Goal: Task Accomplishment & Management: Manage account settings

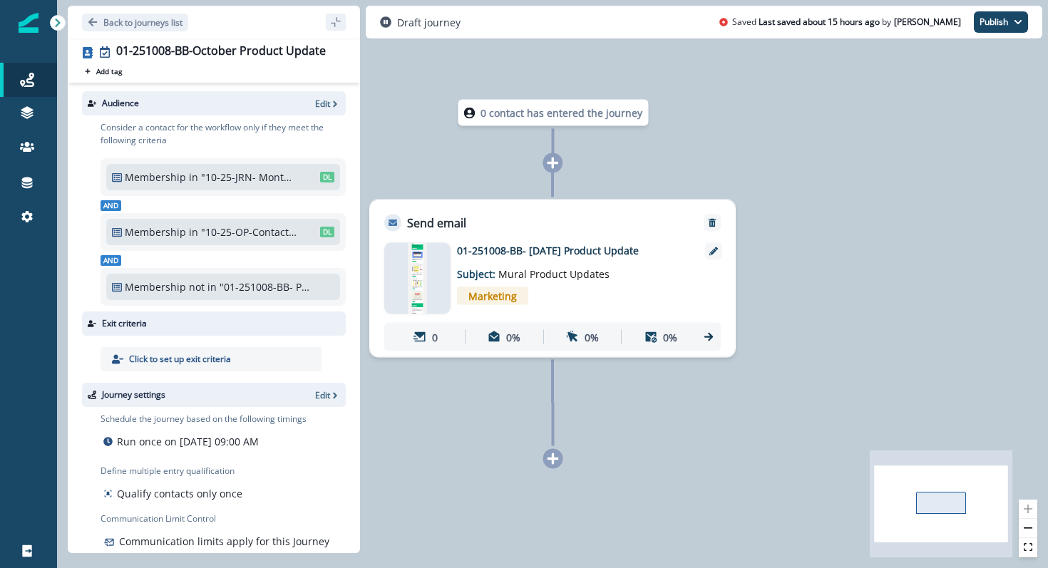
click at [401, 282] on div at bounding box center [417, 278] width 66 height 71
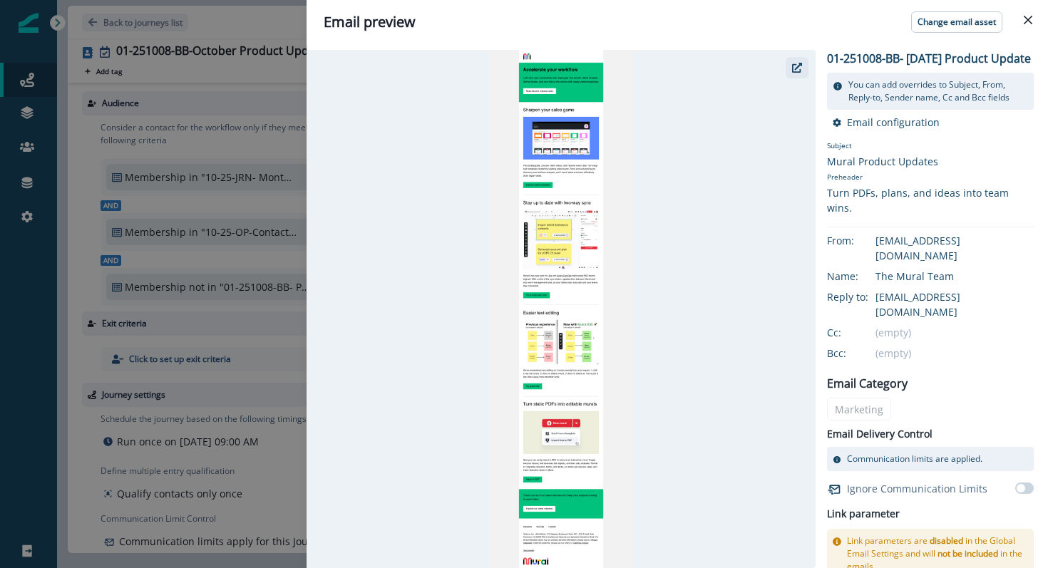
click at [796, 71] on icon "button" at bounding box center [797, 68] width 10 height 10
click at [1031, 14] on button "Close" at bounding box center [1028, 20] width 23 height 23
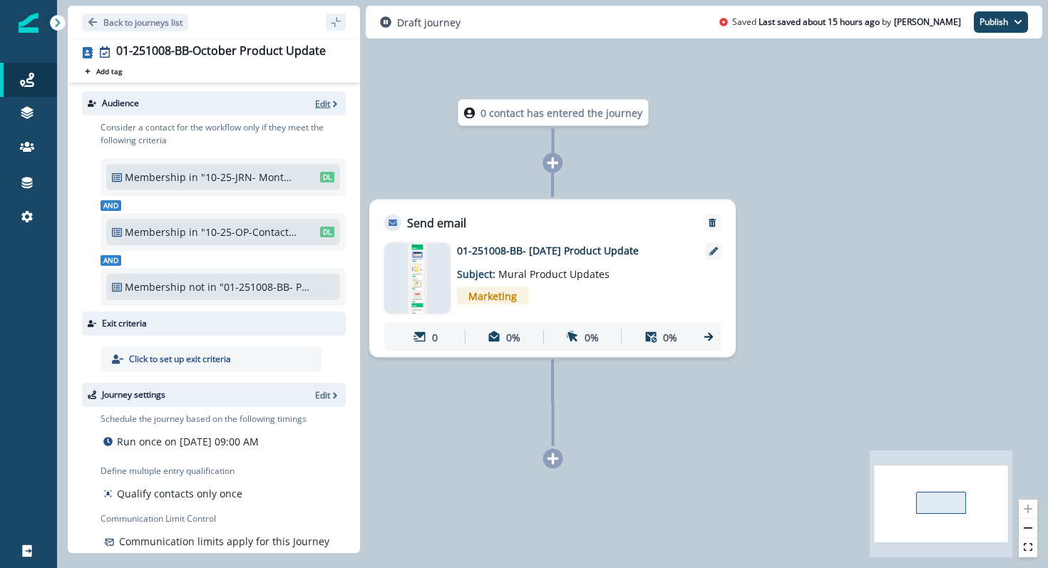
click at [327, 100] on p "Edit" at bounding box center [322, 104] width 15 height 12
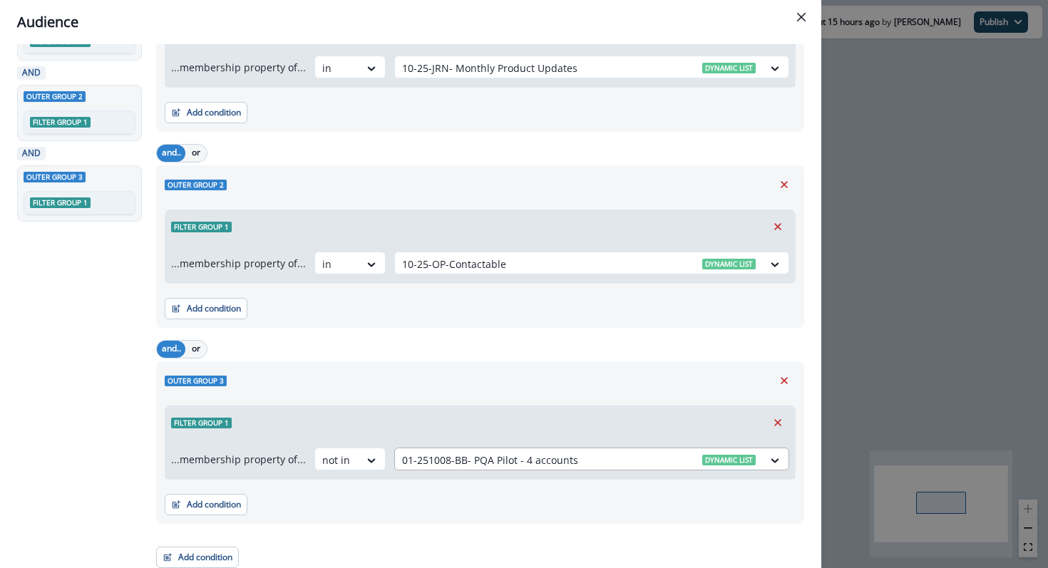
scroll to position [113, 0]
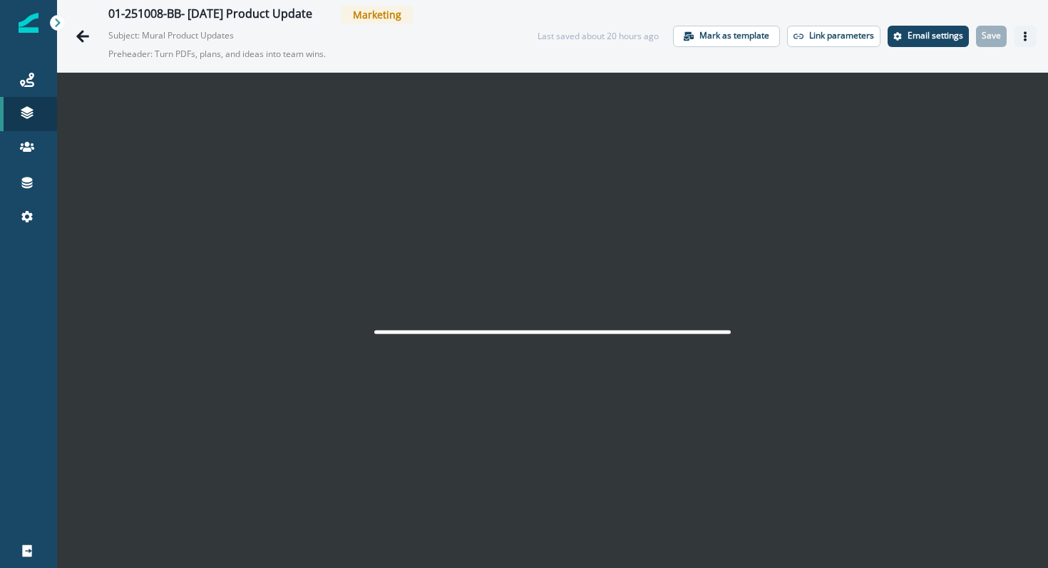
click at [1028, 41] on button "Actions" at bounding box center [1025, 36] width 23 height 21
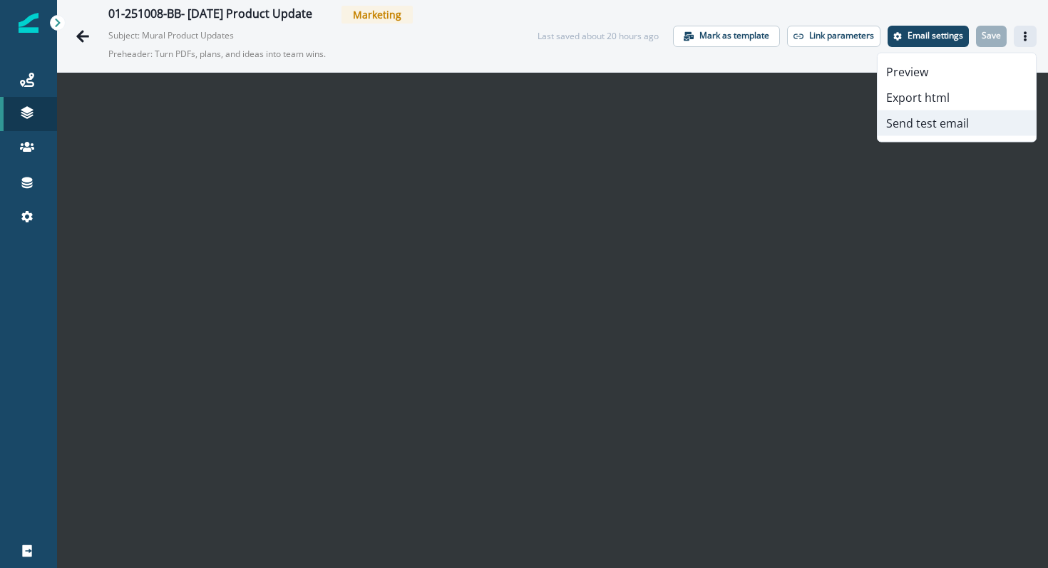
click at [965, 127] on button "Send test email" at bounding box center [957, 123] width 158 height 26
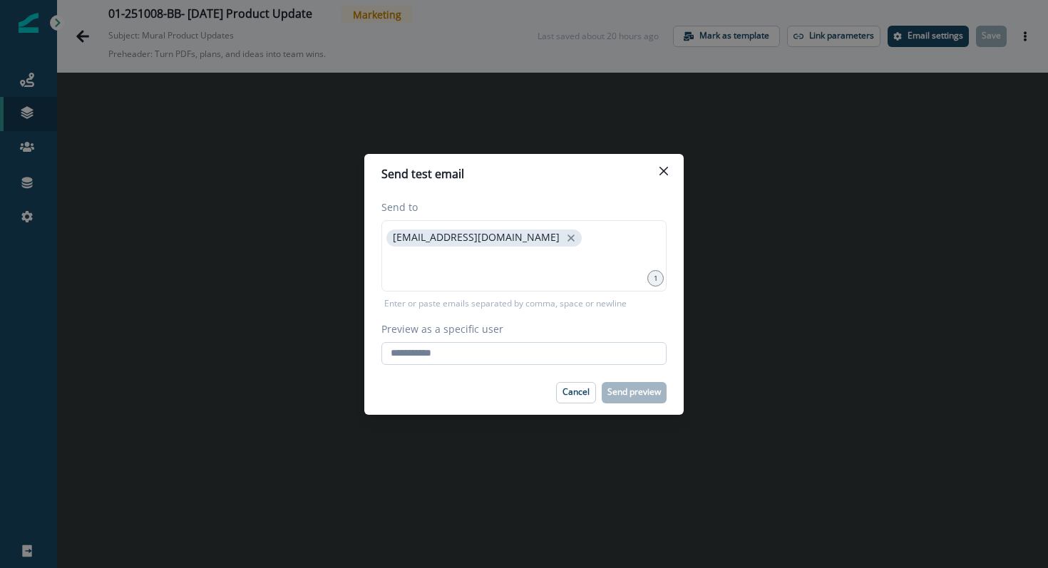
click at [518, 347] on input "Preview as a specific user" at bounding box center [523, 353] width 285 height 23
type input "**********"
click at [518, 376] on footer "Cancel Send preview" at bounding box center [523, 393] width 319 height 44
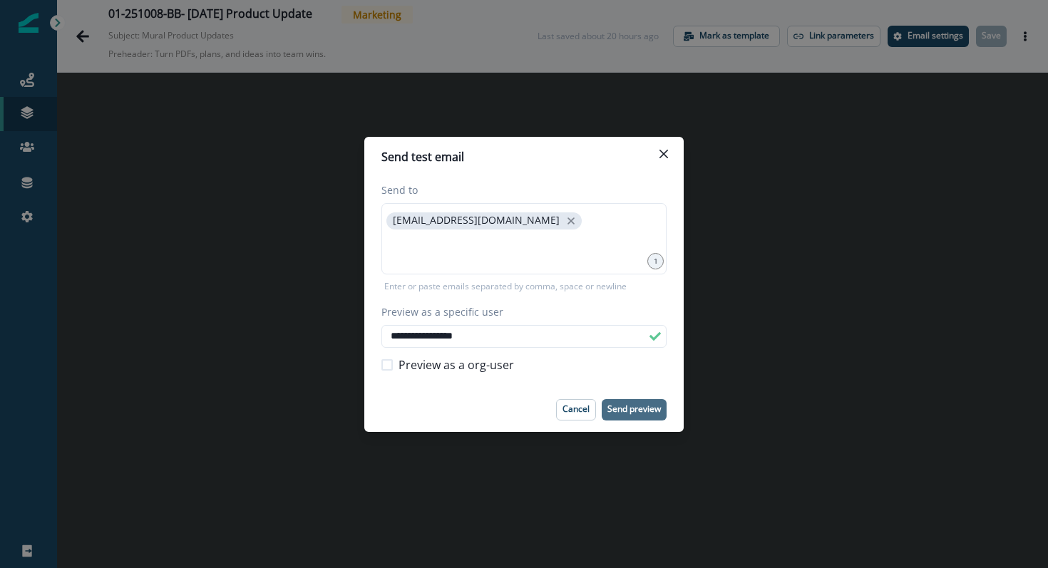
click at [622, 404] on p "Send preview" at bounding box center [633, 409] width 53 height 10
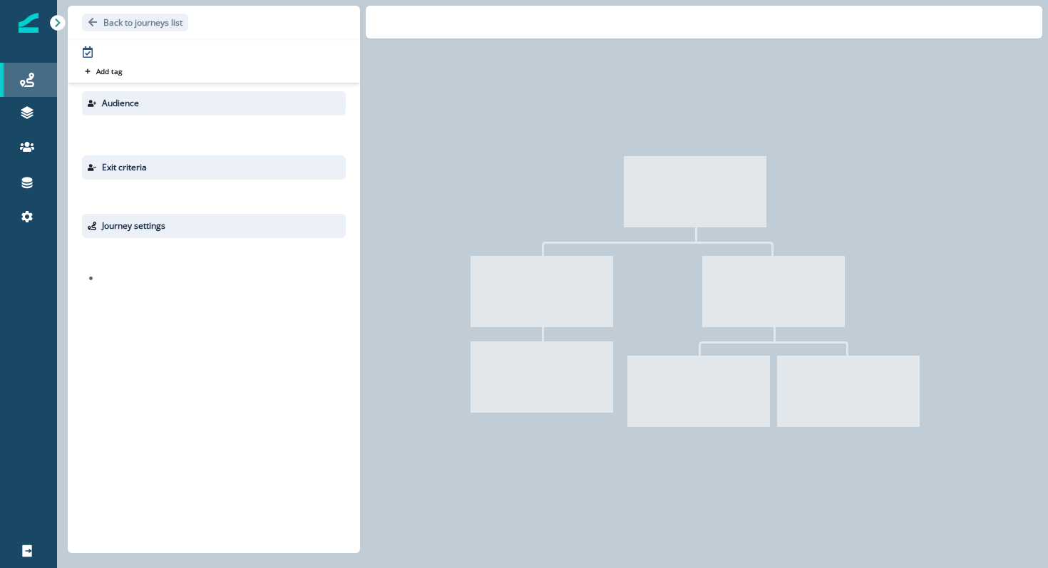
click at [24, 90] on link "Journeys" at bounding box center [28, 80] width 57 height 34
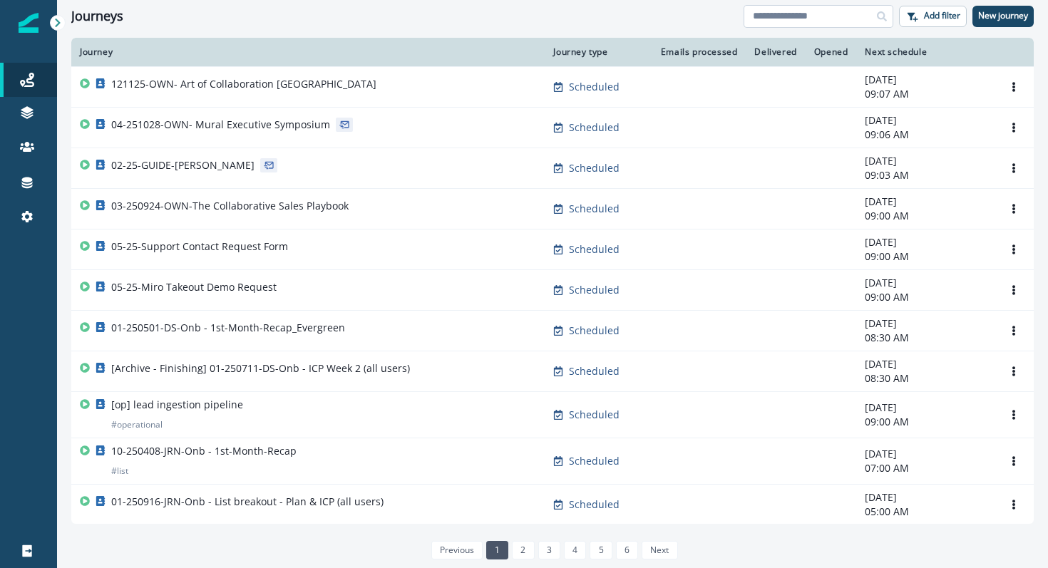
click at [809, 16] on input at bounding box center [819, 16] width 150 height 23
type input "***"
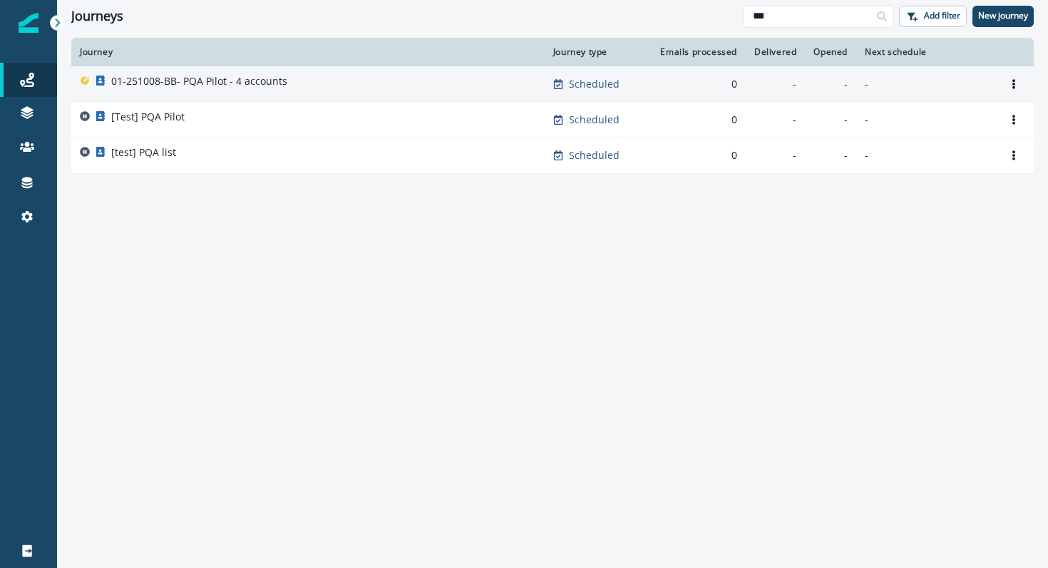
click at [176, 83] on p "01-251008-BB- PQA Pilot - 4 accounts" at bounding box center [199, 81] width 176 height 14
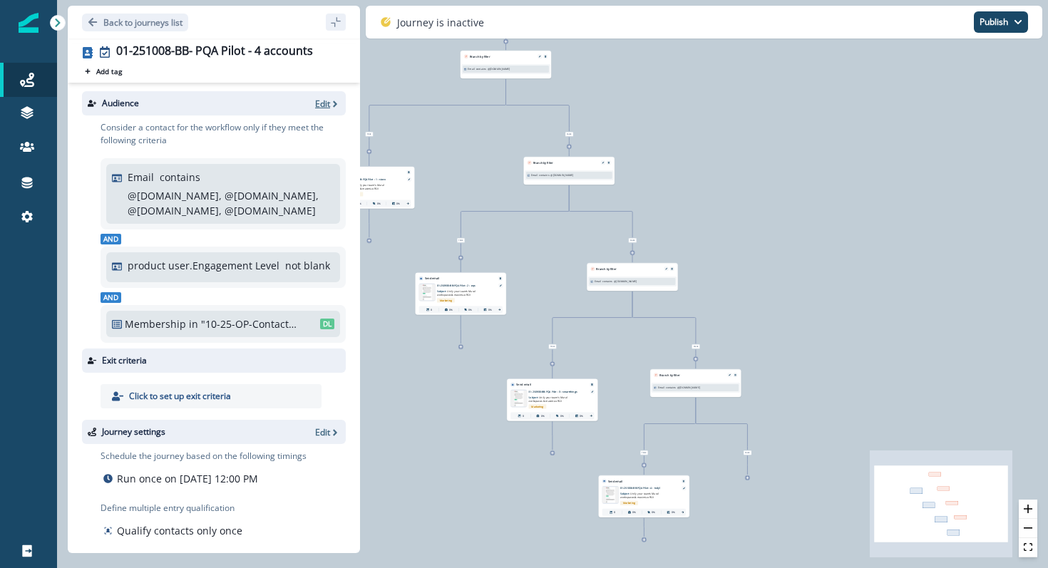
click at [331, 100] on icon "button" at bounding box center [335, 104] width 10 height 10
